Goal: Task Accomplishment & Management: Manage account settings

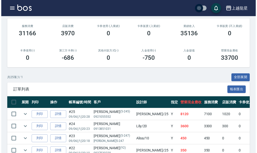
scroll to position [75, 0]
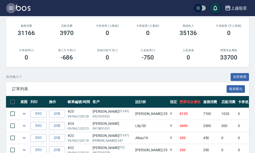
click at [11, 8] on icon "button" at bounding box center [11, 8] width 5 height 3
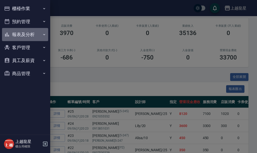
click at [32, 38] on button "報表及分析" at bounding box center [25, 34] width 46 height 13
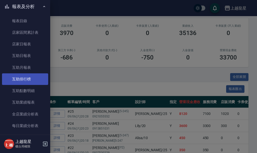
scroll to position [126, 0]
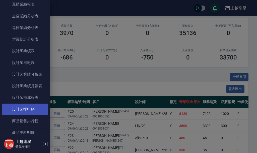
click at [36, 110] on link "設計師排行榜" at bounding box center [25, 109] width 46 height 12
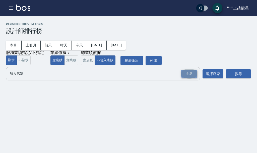
click at [194, 73] on div "全選" at bounding box center [189, 74] width 16 height 8
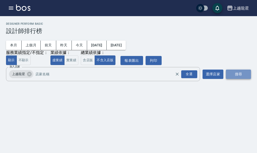
click at [240, 73] on button "搜尋" at bounding box center [238, 73] width 25 height 9
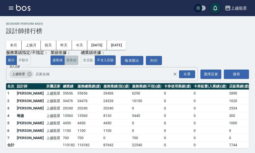
click at [74, 63] on button "實業績" at bounding box center [71, 60] width 14 height 10
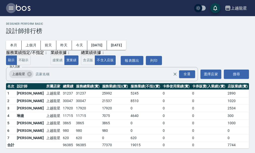
click at [13, 7] on icon "button" at bounding box center [11, 8] width 5 height 3
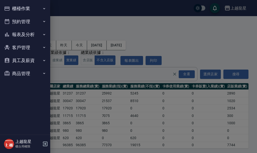
click at [13, 7] on button "櫃檯作業" at bounding box center [25, 8] width 46 height 13
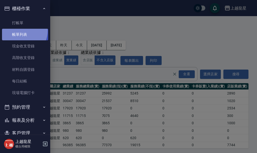
click at [21, 31] on link "帳單列表" at bounding box center [25, 35] width 46 height 12
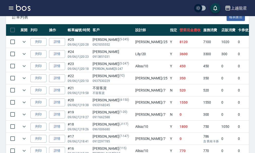
scroll to position [151, 0]
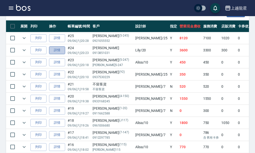
click at [60, 50] on link "詳情" at bounding box center [57, 50] width 16 height 8
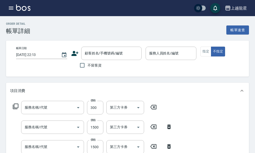
scroll to position [5, 0]
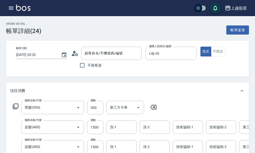
type input "[DATE] 20:23"
type input "Lily-20"
type input "剪髮(304)"
type input "染髮(400)"
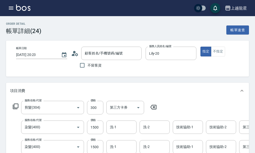
scroll to position [0, 0]
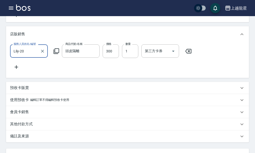
type input "[PERSON_NAME]/0913851031/null"
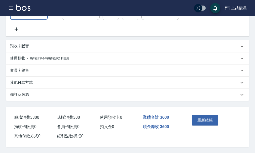
scroll to position [201, 0]
click at [30, 93] on div "備註及來源" at bounding box center [124, 94] width 229 height 5
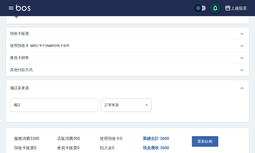
click at [41, 112] on input "備註" at bounding box center [54, 105] width 88 height 14
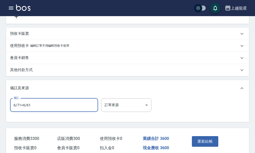
click at [22, 112] on input "6/71+6/61" at bounding box center [54, 105] width 88 height 14
click at [39, 112] on input "6/71+6%6/61" at bounding box center [54, 105] width 88 height 14
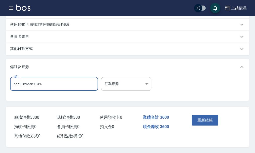
scroll to position [236, 0]
type input "6/71+6%6/61+3%"
click at [210, 117] on button "重新結帳" at bounding box center [205, 120] width 27 height 11
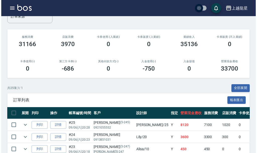
scroll to position [151, 0]
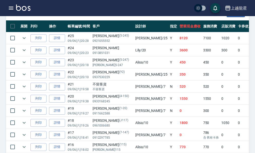
click at [12, 9] on icon "button" at bounding box center [11, 8] width 6 height 6
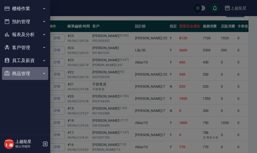
click at [31, 74] on button "商品管理" at bounding box center [25, 73] width 46 height 13
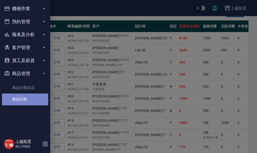
click at [31, 99] on link "商品列表" at bounding box center [25, 99] width 46 height 12
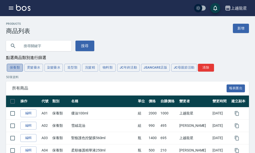
click at [17, 70] on button "保養類" at bounding box center [15, 68] width 16 height 8
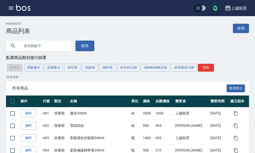
click at [11, 8] on icon "button" at bounding box center [11, 8] width 6 height 6
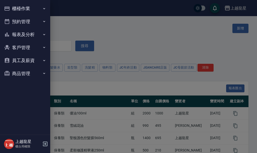
click at [25, 12] on button "櫃檯作業" at bounding box center [25, 8] width 46 height 13
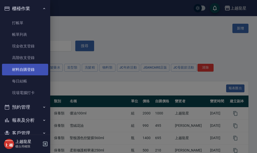
click at [30, 72] on link "材料自購登錄" at bounding box center [25, 70] width 46 height 12
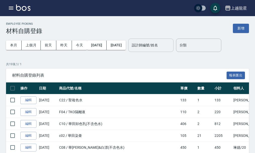
click at [167, 46] on input "設計師編號/姓名" at bounding box center [150, 45] width 41 height 9
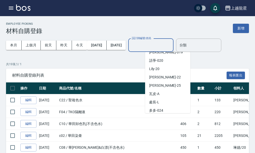
scroll to position [101, 0]
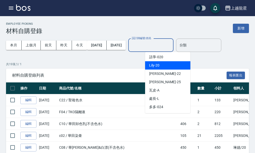
click at [159, 65] on span "Lily -20" at bounding box center [154, 65] width 10 height 5
type input "Lily-20"
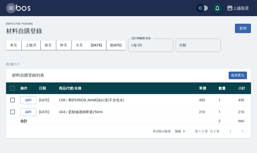
click at [11, 10] on icon "button" at bounding box center [11, 8] width 6 height 6
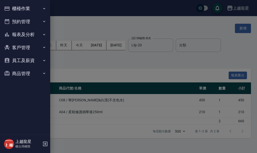
click at [17, 72] on button "商品管理" at bounding box center [25, 73] width 46 height 13
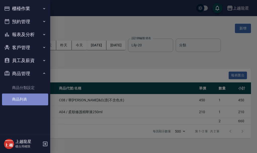
click at [21, 100] on link "商品列表" at bounding box center [25, 99] width 46 height 12
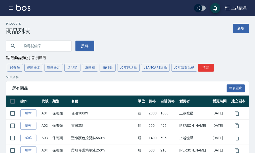
drag, startPoint x: 18, startPoint y: 68, endPoint x: 45, endPoint y: 74, distance: 27.1
click at [18, 68] on button "保養類" at bounding box center [15, 68] width 16 height 8
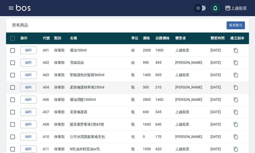
scroll to position [75, 0]
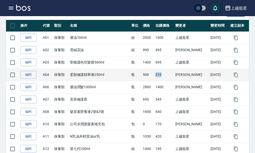
drag, startPoint x: 161, startPoint y: 76, endPoint x: 173, endPoint y: 76, distance: 11.6
click at [173, 76] on td "210" at bounding box center [164, 74] width 20 height 12
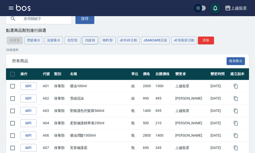
scroll to position [0, 0]
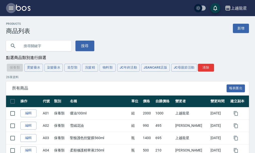
click at [12, 8] on icon "button" at bounding box center [11, 8] width 6 height 6
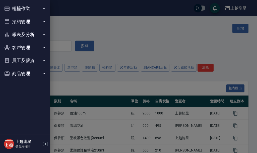
click at [12, 8] on button "櫃檯作業" at bounding box center [25, 8] width 46 height 13
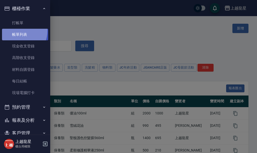
click at [17, 31] on link "帳單列表" at bounding box center [25, 35] width 46 height 12
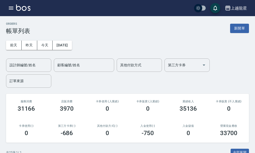
scroll to position [126, 0]
